Goal: Task Accomplishment & Management: Manage account settings

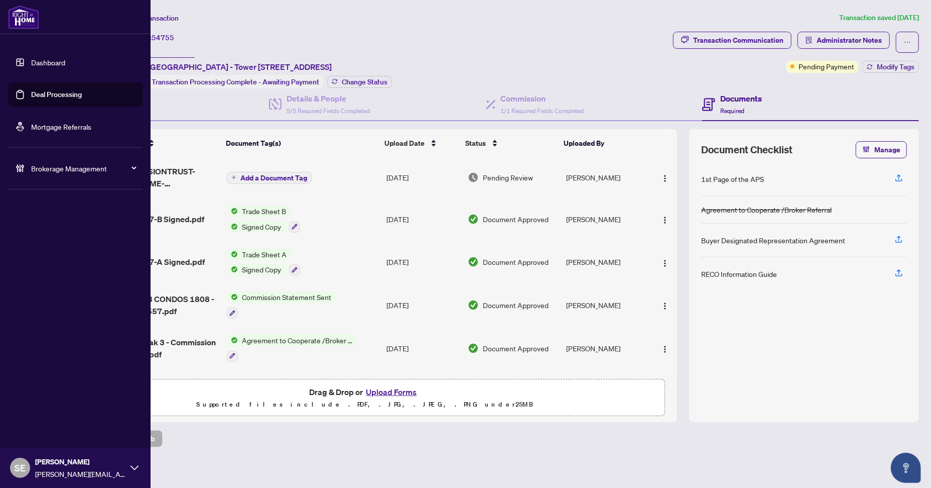
drag, startPoint x: 21, startPoint y: 93, endPoint x: 121, endPoint y: 94, distance: 99.4
click at [31, 92] on link "Deal Processing" at bounding box center [56, 94] width 51 height 9
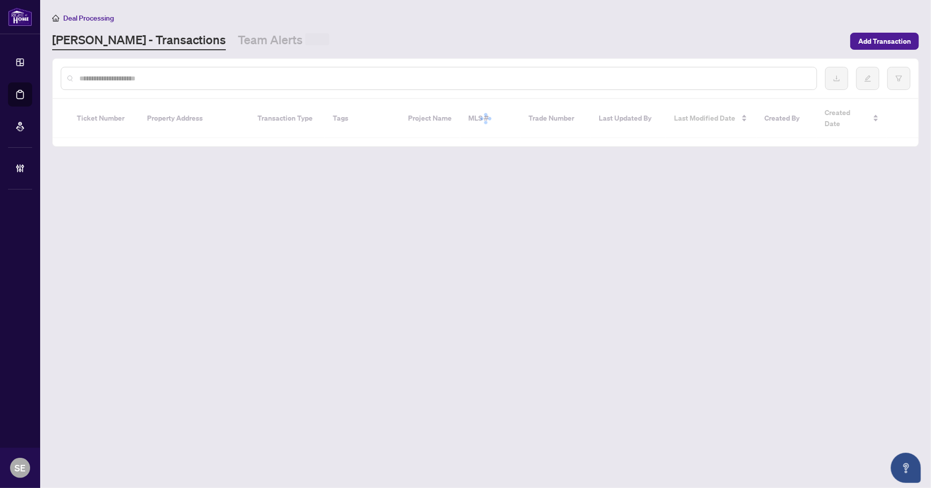
click at [249, 76] on input "text" at bounding box center [444, 78] width 730 height 11
paste input "*******"
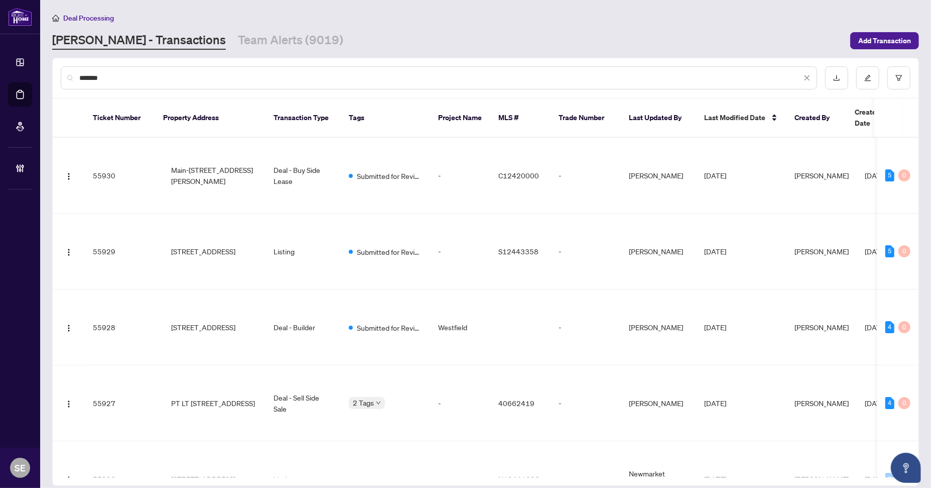
type input "*******"
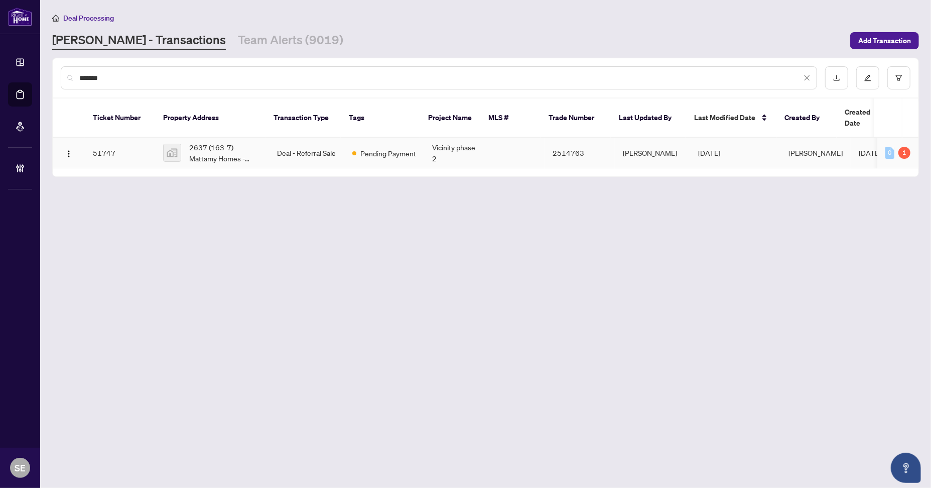
click at [278, 139] on td "Deal - Referral Sale" at bounding box center [306, 153] width 75 height 31
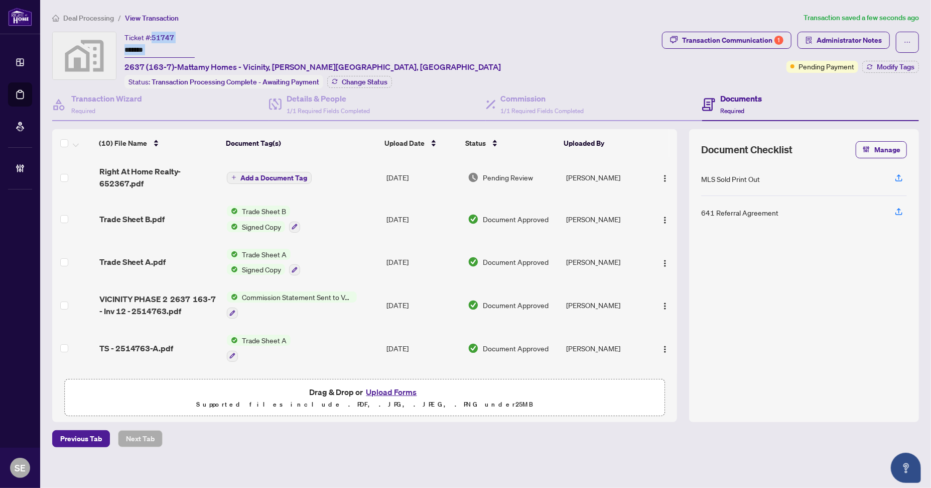
drag, startPoint x: 190, startPoint y: 35, endPoint x: 182, endPoint y: 43, distance: 10.7
click at [156, 37] on div "Ticket #: 51747 ******* 2637 (163-7)-Mattamy Homes - Vicinity, [PERSON_NAME][GE…" at bounding box center [313, 52] width 377 height 41
click at [182, 43] on input "*******" at bounding box center [160, 50] width 70 height 15
drag, startPoint x: 174, startPoint y: 39, endPoint x: 156, endPoint y: 42, distance: 18.4
click at [163, 39] on div "Ticket #: 51747 ******* 2637 (163-7)-Mattamy Homes - Vicinity, [PERSON_NAME][GE…" at bounding box center [313, 52] width 377 height 41
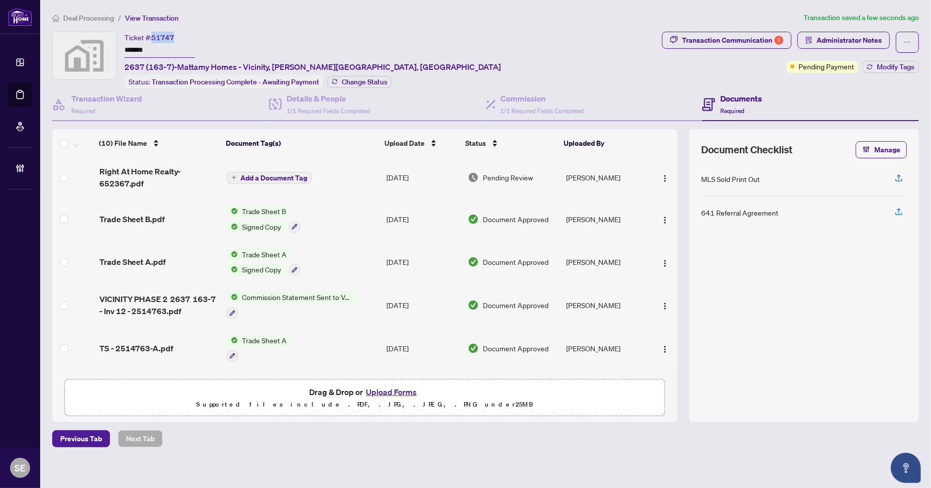
drag, startPoint x: 154, startPoint y: 36, endPoint x: 183, endPoint y: 33, distance: 29.2
click at [178, 35] on div "Ticket #: 51747 ******* 2637 (163-7)-Mattamy Homes - Vicinity, [PERSON_NAME][GE…" at bounding box center [313, 52] width 377 height 41
copy span "51747"
click at [0, 0] on link "Deal Processing" at bounding box center [0, 0] width 0 height 0
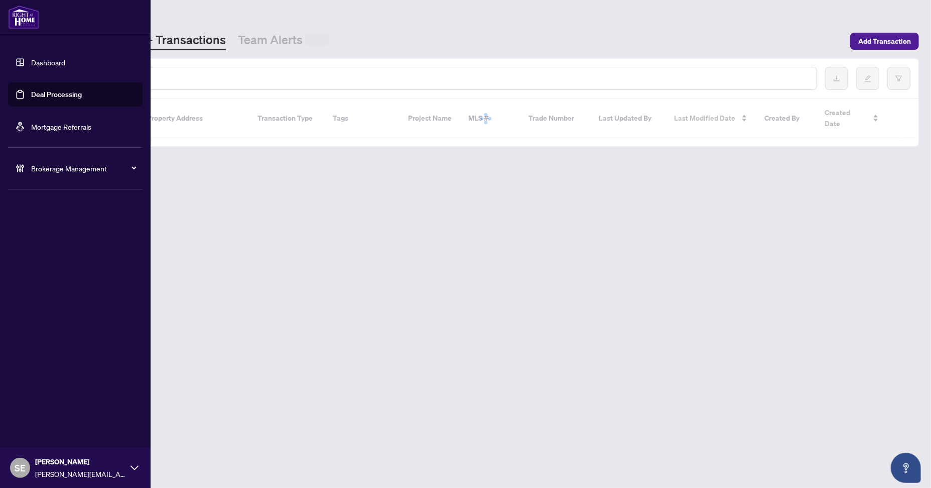
click at [209, 75] on input "text" at bounding box center [444, 78] width 730 height 11
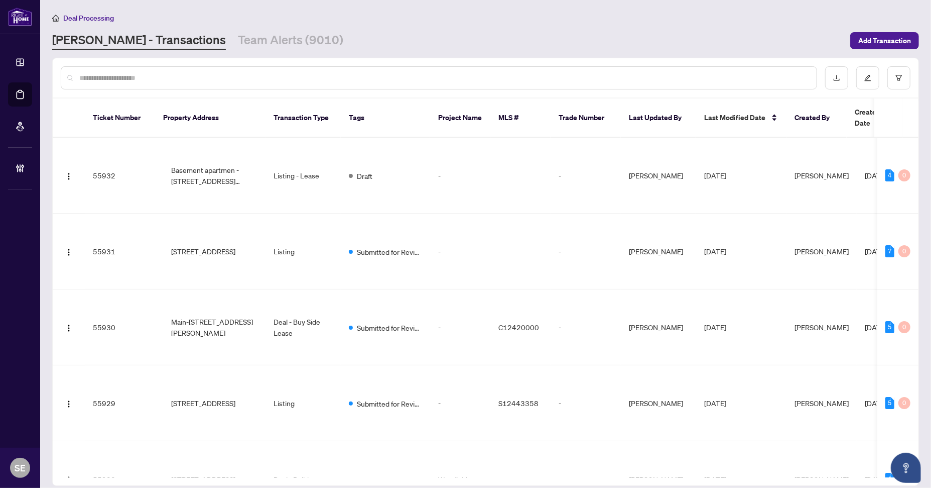
paste input "*******"
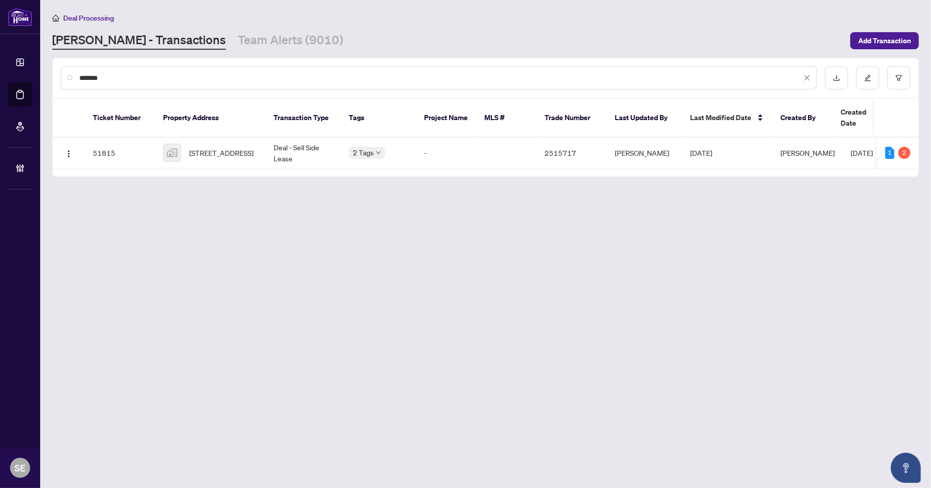
type input "*******"
click at [304, 138] on td "Deal - Sell Side Lease" at bounding box center [303, 153] width 75 height 31
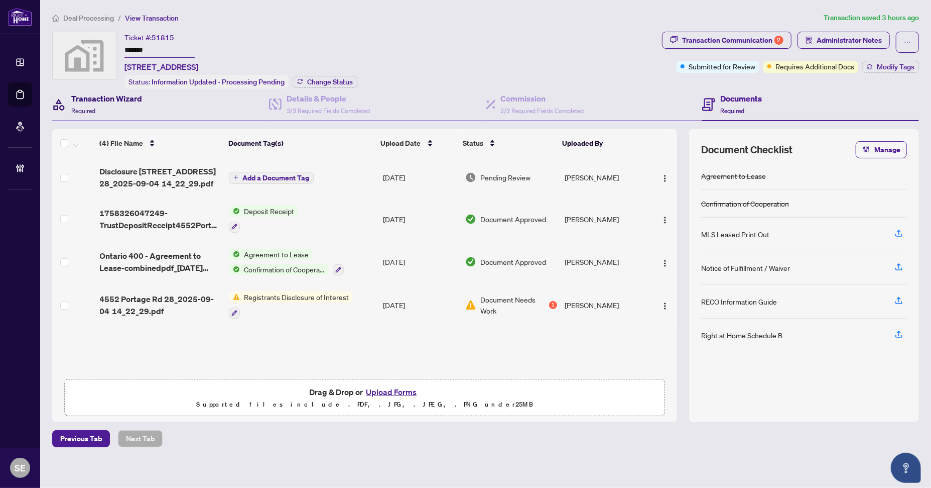
click at [99, 108] on div "Transaction Wizard Required" at bounding box center [106, 104] width 71 height 24
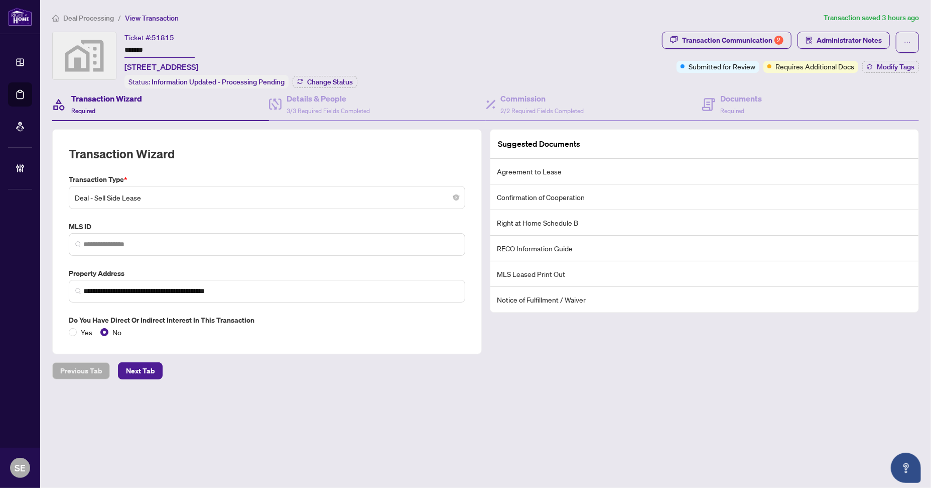
click at [385, 373] on div "Previous Tab Next Tab" at bounding box center [485, 370] width 867 height 17
click at [763, 99] on div "Documents Required" at bounding box center [811, 104] width 217 height 33
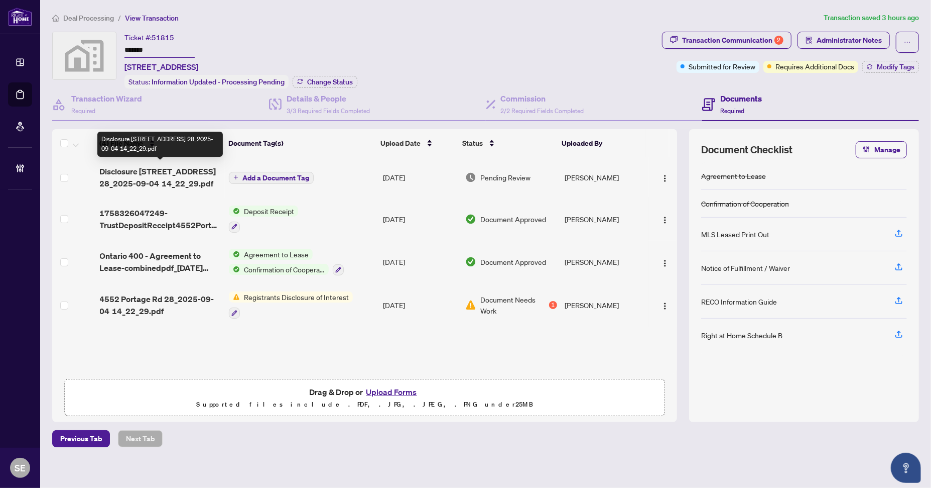
click at [163, 165] on span "Disclosure [STREET_ADDRESS] 28_2025-09-04 14_22_29.pdf" at bounding box center [160, 177] width 121 height 24
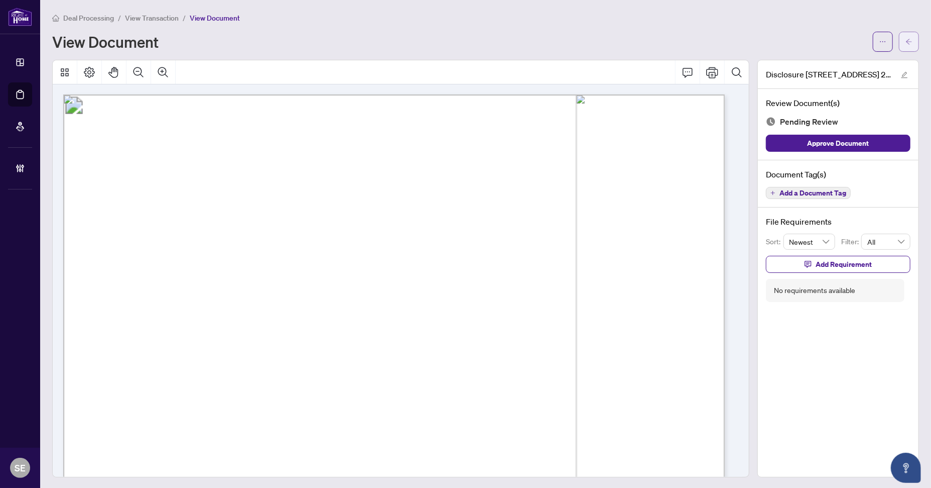
click at [906, 42] on icon "arrow-left" at bounding box center [909, 41] width 7 height 7
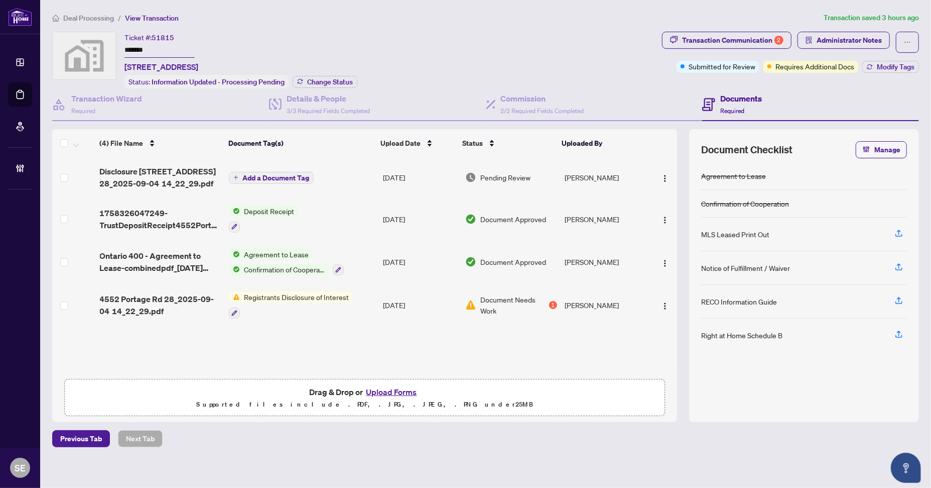
click at [169, 217] on span "1758326047249-TrustDepositReceipt4552PortageRd28.pdf" at bounding box center [160, 219] width 121 height 24
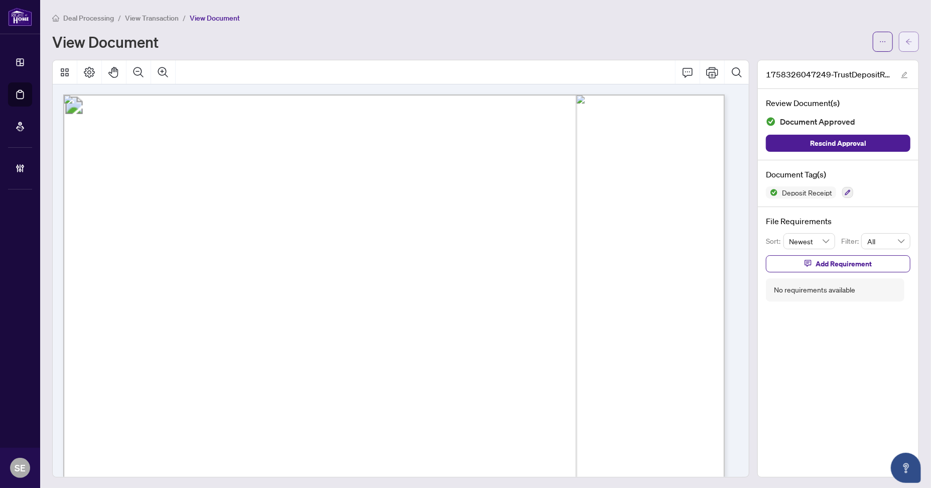
click at [906, 41] on icon "arrow-left" at bounding box center [909, 42] width 6 height 6
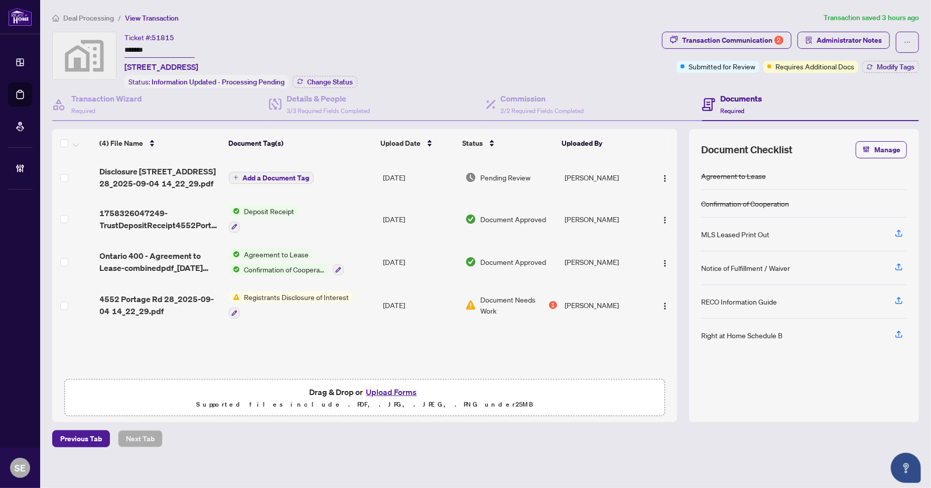
click at [163, 259] on span "Ontario 400 - Agreement to Lease-combinedpdf_[DATE] 12_07_54.pdf" at bounding box center [160, 262] width 121 height 24
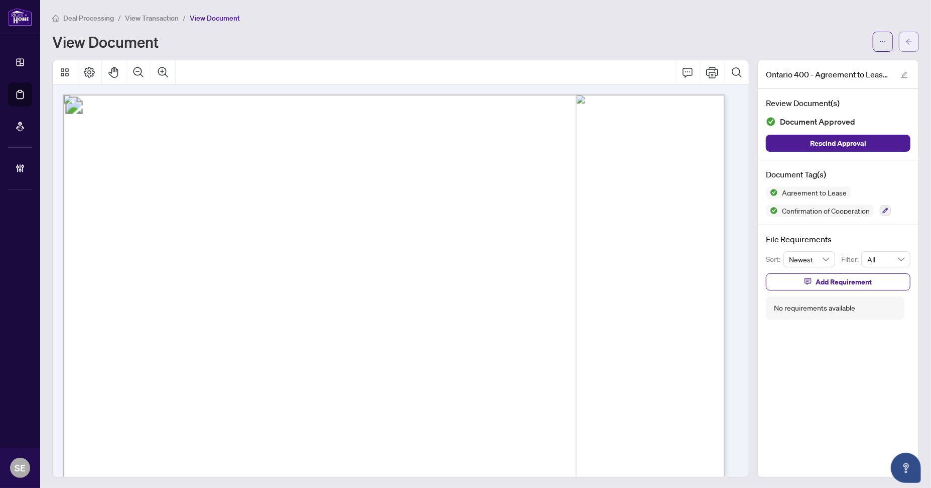
click at [906, 40] on icon "arrow-left" at bounding box center [909, 42] width 6 height 6
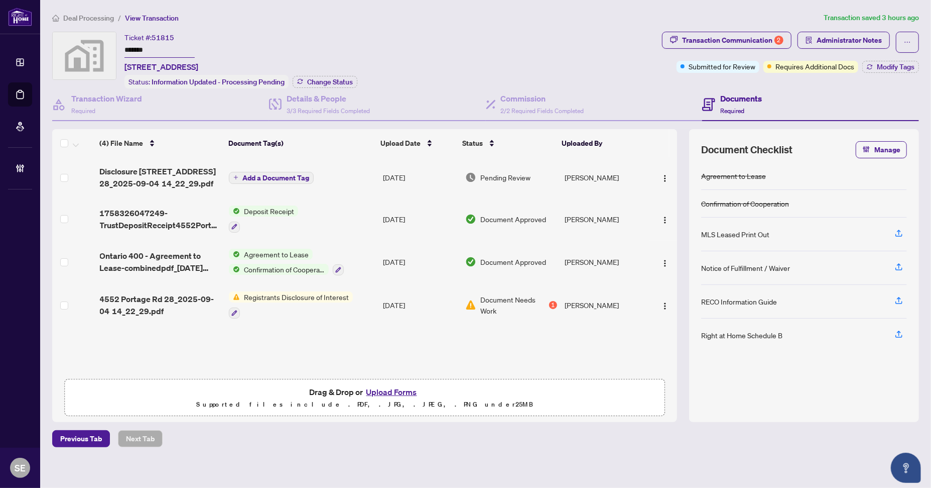
click at [898, 373] on div "Agreement to Lease Confirmation of Cooperation MLS Leased Print Out Notice of F…" at bounding box center [805, 286] width 206 height 248
click at [188, 254] on span "Ontario 400 - Agreement to Lease-combinedpdf_[DATE] 12_07_54.pdf" at bounding box center [160, 262] width 121 height 24
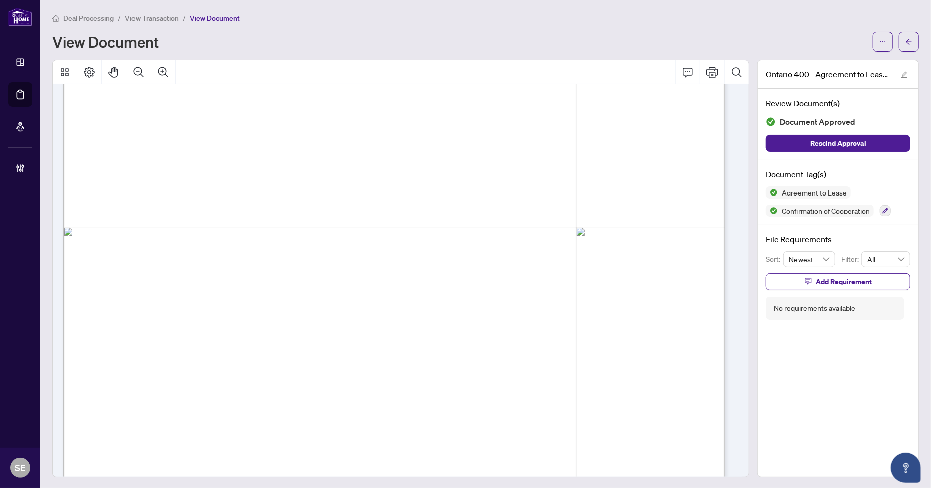
scroll to position [2130, 0]
drag, startPoint x: 900, startPoint y: 38, endPoint x: 682, endPoint y: 447, distance: 464.3
click at [906, 40] on icon "arrow-left" at bounding box center [909, 41] width 7 height 7
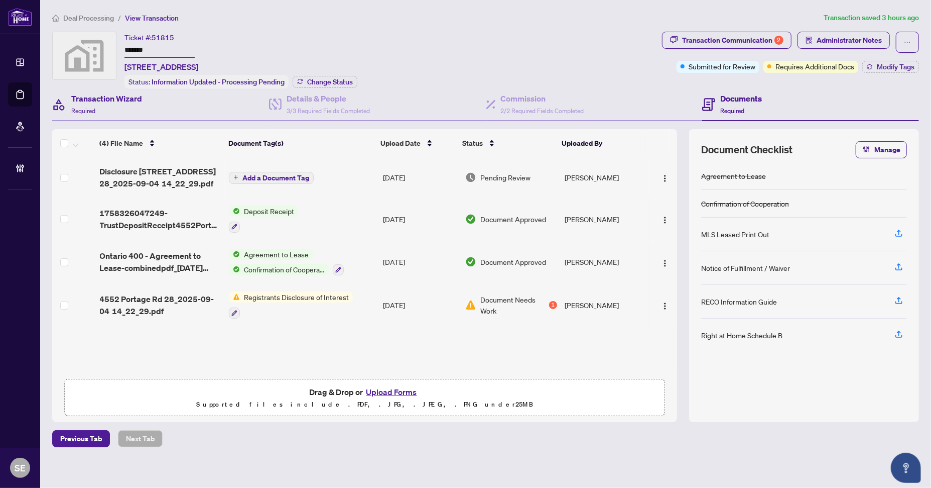
click at [134, 90] on div "Transaction Wizard Required" at bounding box center [160, 104] width 217 height 33
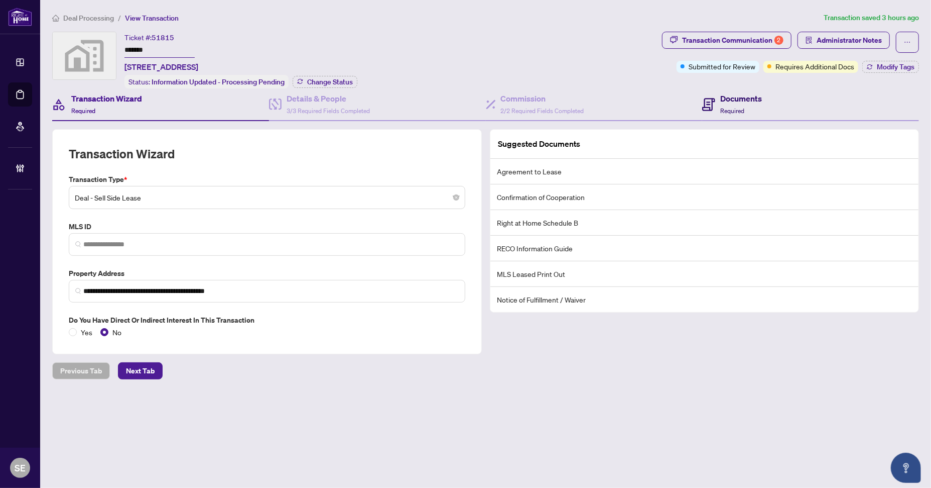
click at [740, 107] on span "Required" at bounding box center [733, 111] width 24 height 8
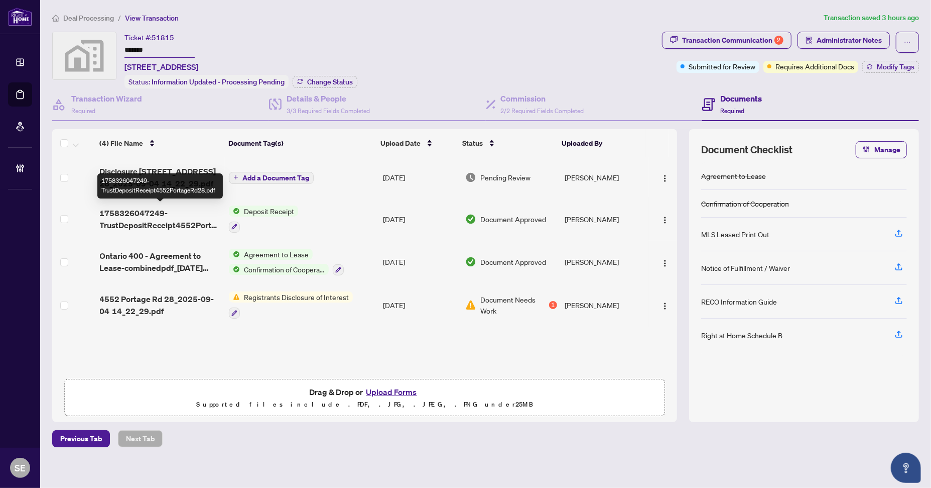
click at [168, 212] on span "1758326047249-TrustDepositReceipt4552PortageRd28.pdf" at bounding box center [160, 219] width 121 height 24
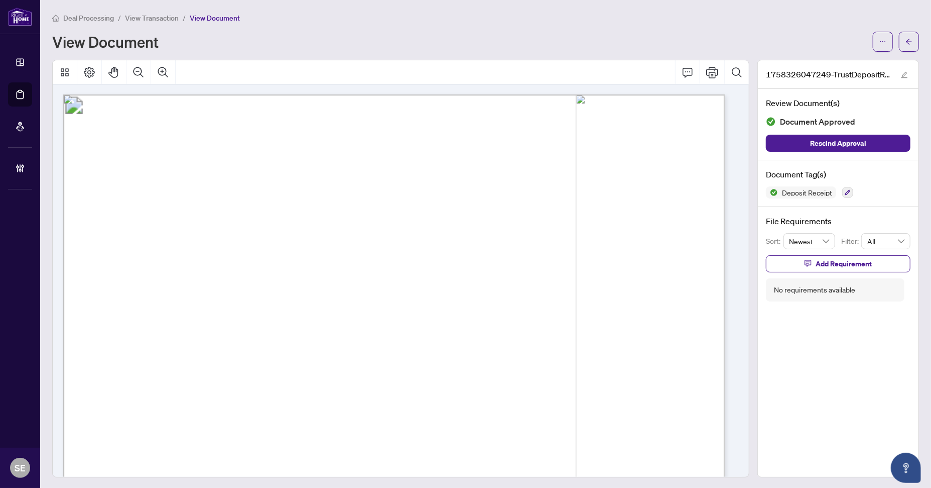
scroll to position [301, 0]
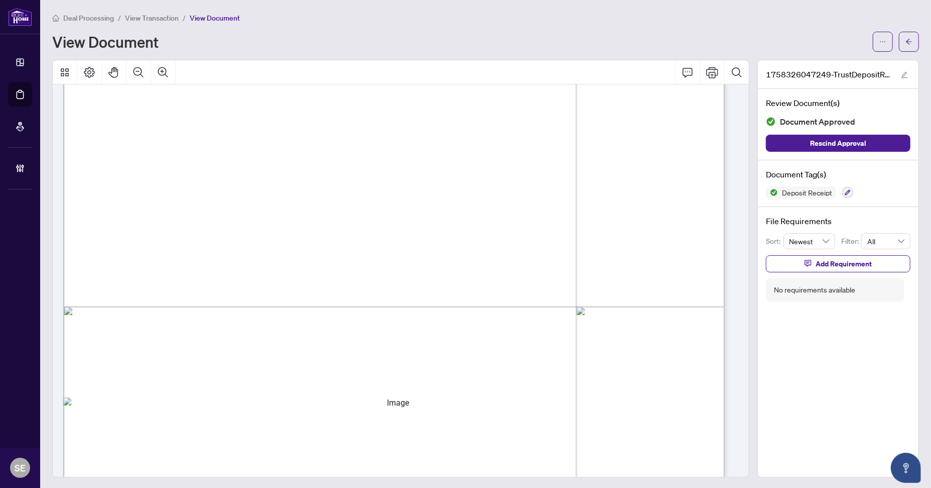
drag, startPoint x: 900, startPoint y: 51, endPoint x: 471, endPoint y: 454, distance: 589.0
click at [900, 50] on button "button" at bounding box center [909, 42] width 20 height 20
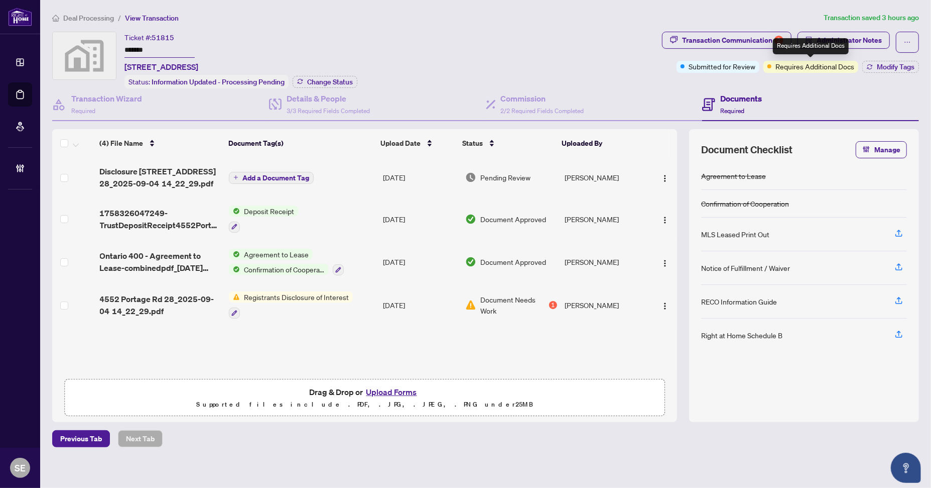
drag, startPoint x: 817, startPoint y: 102, endPoint x: 625, endPoint y: 7, distance: 214.5
click at [817, 102] on div "Documents Required" at bounding box center [811, 104] width 217 height 33
